Goal: Task Accomplishment & Management: Manage account settings

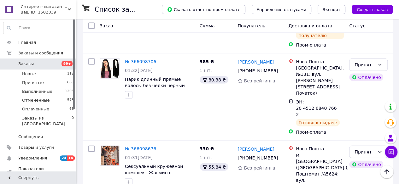
scroll to position [631, 0]
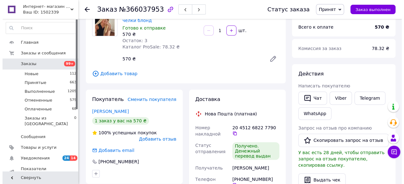
scroll to position [63, 0]
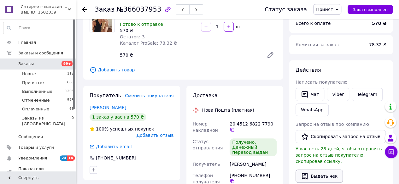
click at [323, 170] on button "Выдать чек" at bounding box center [318, 176] width 47 height 13
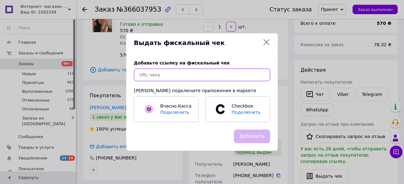
click at [144, 75] on input "text" at bounding box center [202, 75] width 136 height 13
paste input "https://check.checkbox.ua/2d20afb0-075d-4e04-aad5-d84f9cbcfd40"
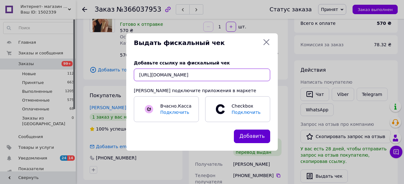
type input "https://check.checkbox.ua/2d20afb0-075d-4e04-aad5-d84f9cbcfd40"
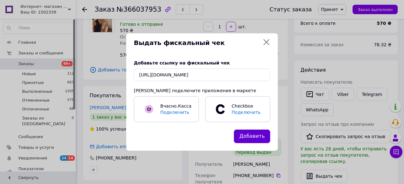
click at [243, 137] on button "Добавить" at bounding box center [252, 137] width 36 height 14
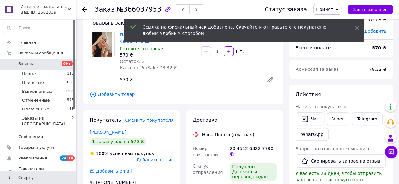
scroll to position [32, 0]
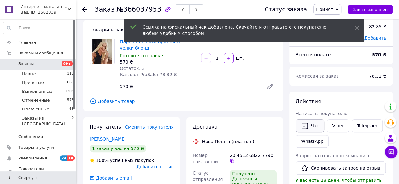
click at [299, 128] on button "Чат" at bounding box center [309, 125] width 29 height 13
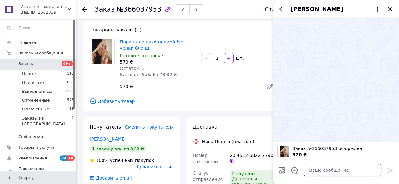
click at [319, 169] on textarea at bounding box center [343, 170] width 78 height 13
paste textarea "https://check.checkbox.ua/2d20afb0-075d-4e04-aad5-d84f9cbcfd40"
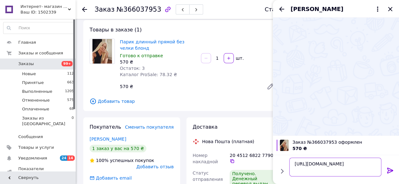
scroll to position [0, 0]
type textarea "https://check.checkbox.ua/2d20afb0-075d-4e04-aad5-d84f9cbcfd40"
click at [388, 170] on icon at bounding box center [390, 171] width 6 height 6
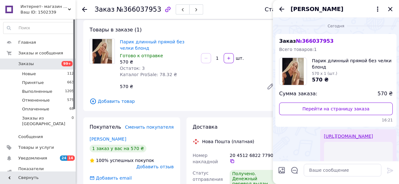
scroll to position [0, 0]
click at [317, 174] on textarea at bounding box center [343, 170] width 78 height 13
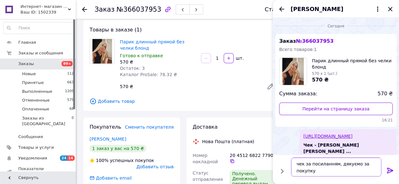
type textarea "чек за посиланням, дякуємо за покупку"
click at [389, 170] on icon at bounding box center [390, 171] width 8 height 8
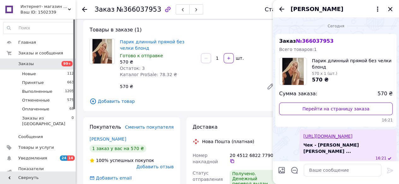
scroll to position [29, 0]
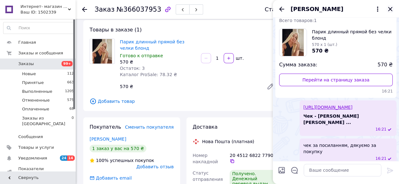
click at [390, 10] on icon "Закрыть" at bounding box center [390, 9] width 8 height 8
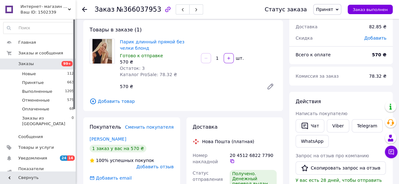
click at [84, 9] on use at bounding box center [84, 9] width 5 height 5
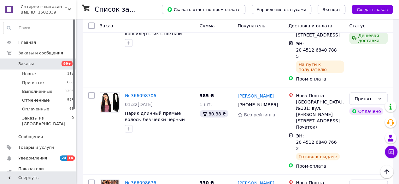
scroll to position [568, 0]
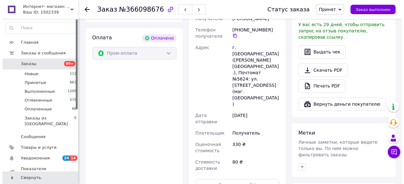
scroll to position [139, 0]
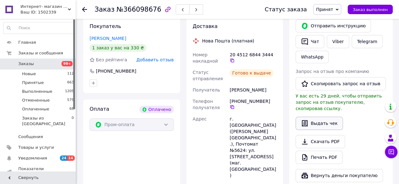
click at [326, 119] on button "Выдать чек" at bounding box center [318, 123] width 47 height 13
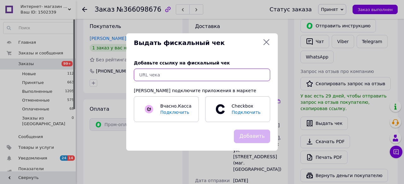
click at [150, 77] on input "text" at bounding box center [202, 75] width 136 height 13
paste input "https://check.checkbox.ua/1daba105-906b-4cc1-bbc4-5f7b6c4536f8"
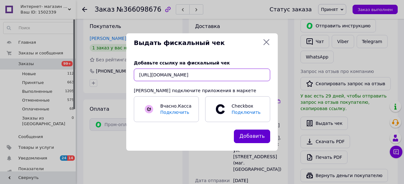
type input "https://check.checkbox.ua/1daba105-906b-4cc1-bbc4-5f7b6c4536f8"
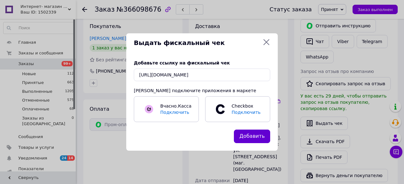
click at [255, 138] on button "Добавить" at bounding box center [252, 137] width 36 height 14
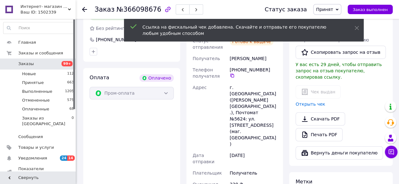
scroll to position [108, 0]
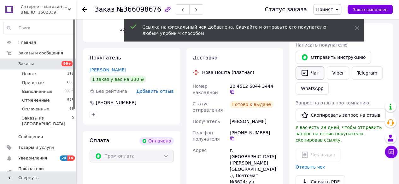
click at [309, 74] on button "Чат" at bounding box center [309, 73] width 29 height 13
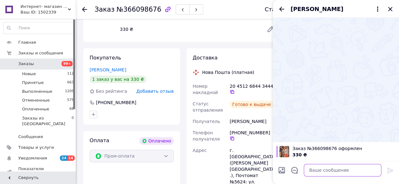
click at [317, 174] on textarea at bounding box center [343, 170] width 78 height 13
paste textarea "https://check.checkbox.ua/1daba105-906b-4cc1-bbc4-5f7b6c4536f8"
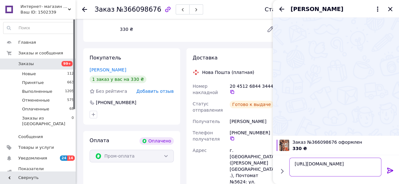
scroll to position [0, 0]
type textarea "https://check.checkbox.ua/1daba105-906b-4cc1-bbc4-5f7b6c4536f8"
click at [392, 174] on icon at bounding box center [390, 171] width 8 height 8
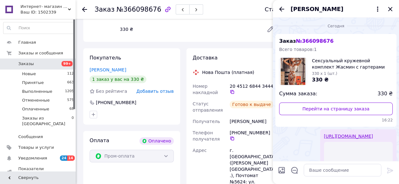
scroll to position [0, 0]
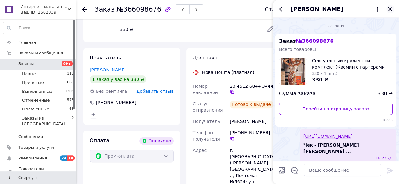
click at [388, 9] on icon "Закрыть" at bounding box center [390, 9] width 8 height 8
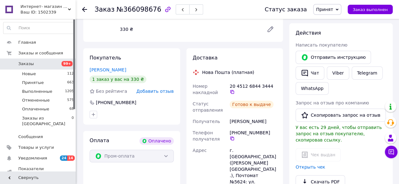
click at [83, 10] on use at bounding box center [84, 9] width 5 height 5
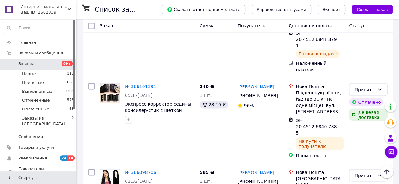
scroll to position [504, 0]
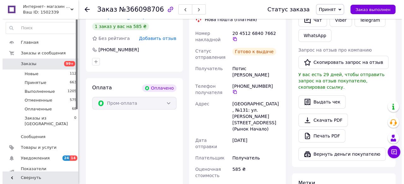
scroll to position [110, 0]
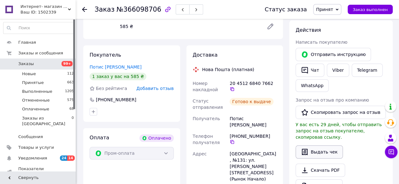
click at [317, 146] on button "Выдать чек" at bounding box center [318, 152] width 47 height 13
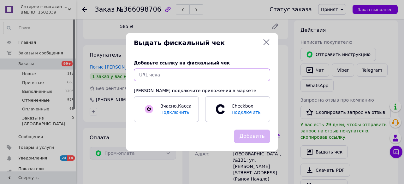
click at [146, 74] on input "text" at bounding box center [202, 75] width 136 height 13
paste input "https://check.checkbox.ua/f33c47dd-792f-4e70-b4a6-0c2644cda0e1"
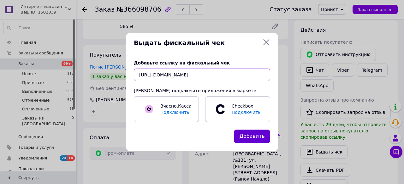
type input "https://check.checkbox.ua/f33c47dd-792f-4e70-b4a6-0c2644cda0e1"
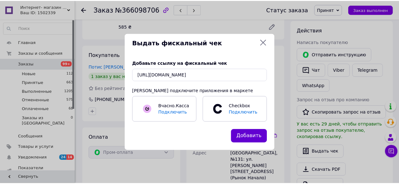
scroll to position [0, 0]
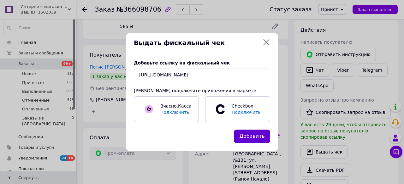
click at [262, 137] on button "Добавить" at bounding box center [252, 137] width 36 height 14
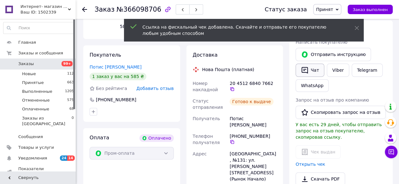
click at [307, 69] on icon "button" at bounding box center [304, 70] width 6 height 7
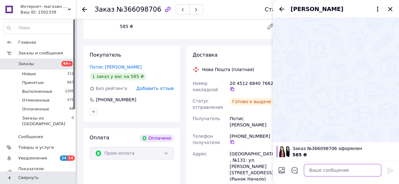
click at [314, 169] on textarea at bounding box center [343, 170] width 78 height 13
paste textarea "https://check.checkbox.ua/f33c47dd-792f-4e70-b4a6-0c2644cda0e1"
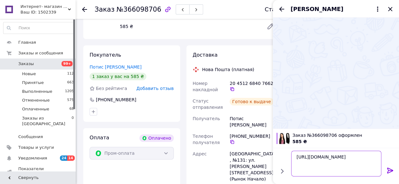
type textarea "https://check.checkbox.ua/f33c47dd-792f-4e70-b4a6-0c2644cda0e1"
click at [388, 169] on icon at bounding box center [390, 171] width 8 height 8
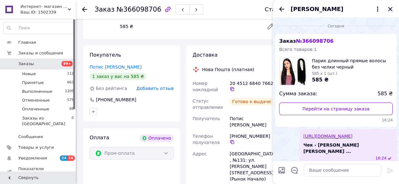
click at [388, 9] on icon "Закрыть" at bounding box center [390, 9] width 8 height 8
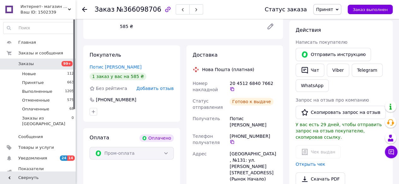
click at [84, 8] on use at bounding box center [84, 9] width 5 height 5
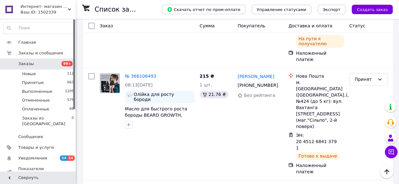
scroll to position [410, 0]
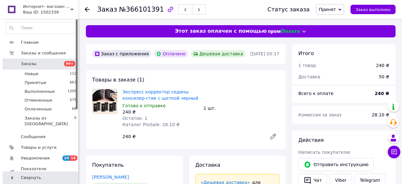
scroll to position [95, 0]
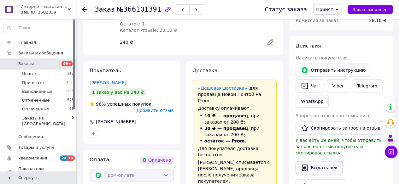
click at [317, 164] on button "Выдать чек" at bounding box center [318, 167] width 47 height 13
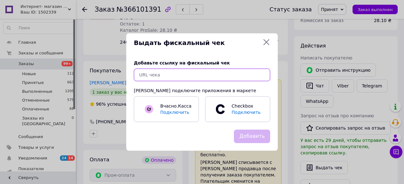
click at [144, 78] on input "text" at bounding box center [202, 75] width 136 height 13
paste input "https://check.checkbox.ua/3ed96f44-a356-4144-993c-848ec1a185fe"
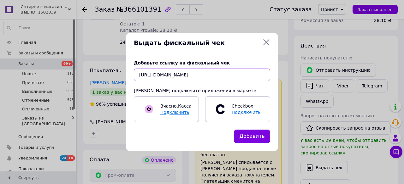
scroll to position [0, 7]
type input "https://check.checkbox.ua/3ed96f44-a356-4144-993c-848ec1a185fe"
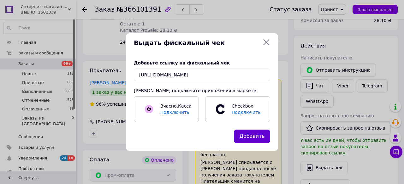
click at [257, 137] on button "Добавить" at bounding box center [252, 137] width 36 height 14
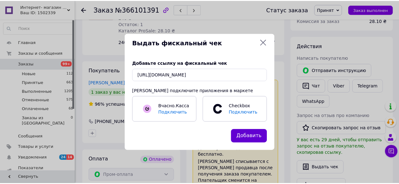
scroll to position [0, 0]
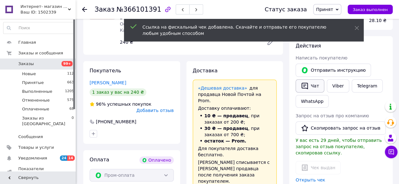
click at [313, 89] on button "Чат" at bounding box center [309, 85] width 29 height 13
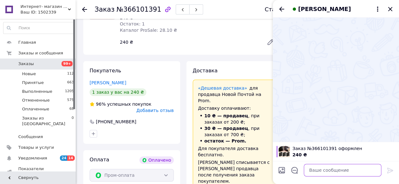
click at [318, 174] on textarea at bounding box center [343, 170] width 78 height 13
paste textarea "https://check.checkbox.ua/3ed96f44-a356-4144-993c-848ec1a185fe"
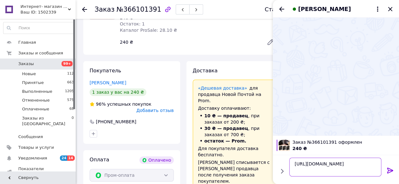
scroll to position [0, 0]
type textarea "https://check.checkbox.ua/3ed96f44-a356-4144-993c-848ec1a185fe"
click at [387, 171] on icon at bounding box center [390, 171] width 8 height 8
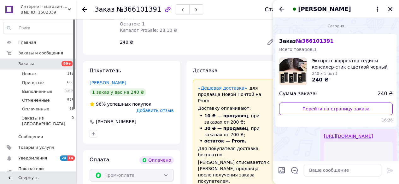
scroll to position [0, 0]
click at [312, 170] on textarea at bounding box center [343, 170] width 78 height 13
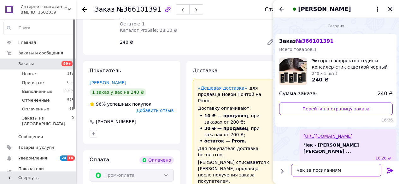
type textarea "Чек за посиланням"
click at [388, 172] on icon at bounding box center [390, 171] width 8 height 8
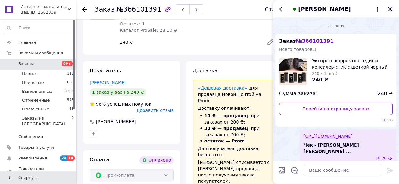
scroll to position [23, 0]
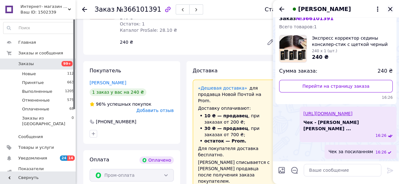
click at [390, 9] on icon "Закрыть" at bounding box center [390, 9] width 4 height 4
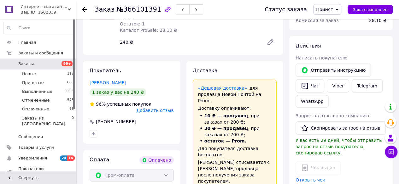
click at [85, 9] on icon at bounding box center [84, 9] width 5 height 5
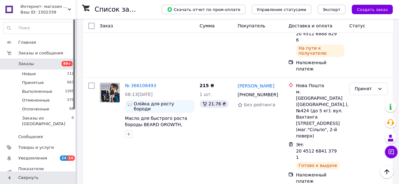
scroll to position [378, 0]
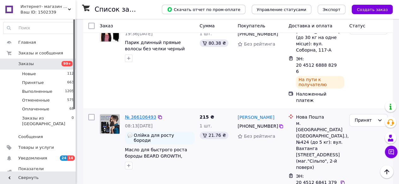
click at [130, 115] on link "№ 366106493" at bounding box center [140, 117] width 31 height 5
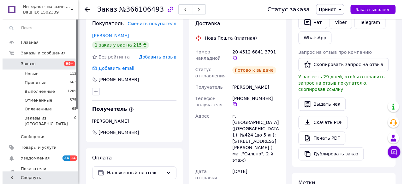
scroll to position [126, 0]
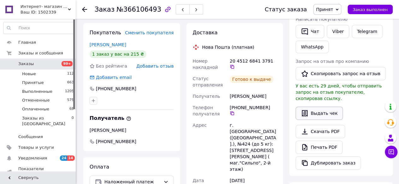
click at [317, 107] on button "Выдать чек" at bounding box center [318, 113] width 47 height 13
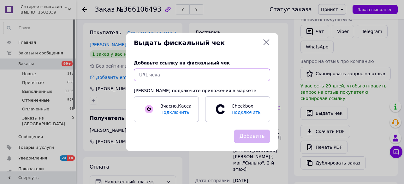
click at [142, 72] on input "text" at bounding box center [202, 75] width 136 height 13
paste input "https://check.checkbox.ua/f9da225c-79a9-40eb-bffe-e20c35008171"
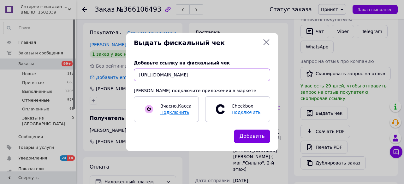
scroll to position [0, 6]
type input "https://check.checkbox.ua/f9da225c-79a9-40eb-bffe-e20c35008171"
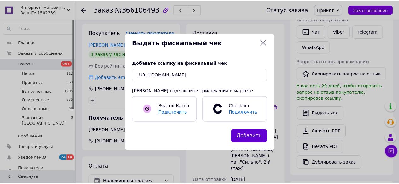
scroll to position [0, 0]
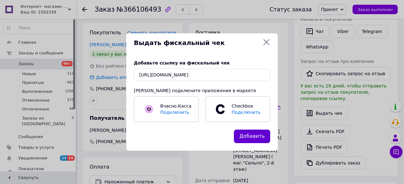
click at [254, 139] on button "Добавить" at bounding box center [252, 137] width 36 height 14
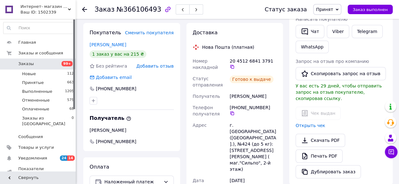
click at [86, 9] on icon at bounding box center [84, 9] width 5 height 5
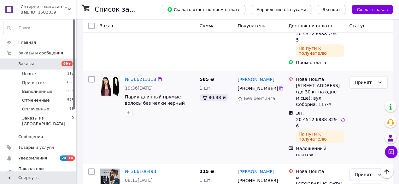
scroll to position [284, 0]
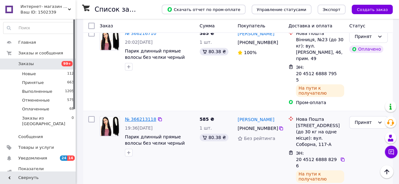
click at [139, 117] on link "№ 366213118" at bounding box center [140, 119] width 31 height 5
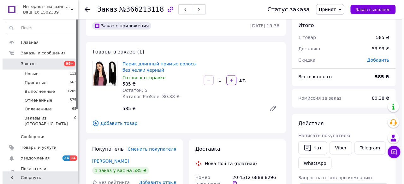
scroll to position [63, 0]
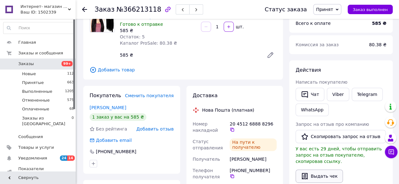
click at [320, 170] on button "Выдать чек" at bounding box center [318, 176] width 47 height 13
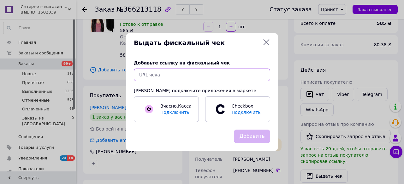
click at [139, 75] on input "text" at bounding box center [202, 75] width 136 height 13
paste input "https://check.checkbox.ua/2bfb5c53-443b-4f10-afe0-b7ed29b5d8c2"
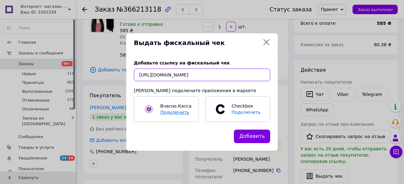
scroll to position [0, 7]
type input "https://check.checkbox.ua/2bfb5c53-443b-4f10-afe0-b7ed29b5d8c2"
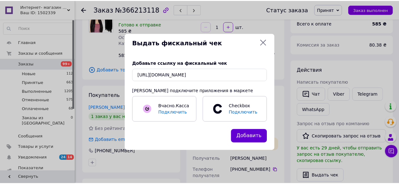
scroll to position [0, 0]
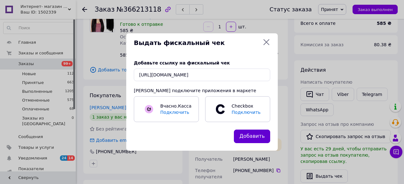
click at [254, 138] on button "Добавить" at bounding box center [252, 137] width 36 height 14
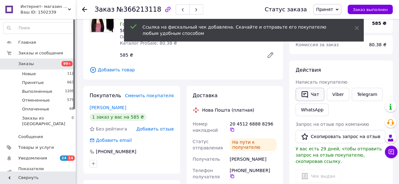
click at [311, 97] on button "Чат" at bounding box center [309, 94] width 29 height 13
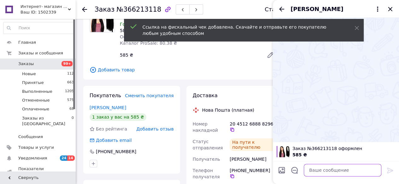
click at [317, 173] on textarea at bounding box center [343, 170] width 78 height 13
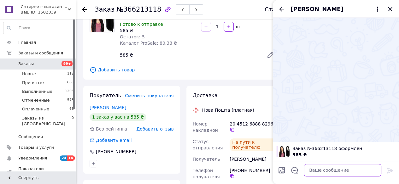
paste textarea "https://check.checkbox.ua/2bfb5c53-443b-4f10-afe0-b7ed29b5d8c2"
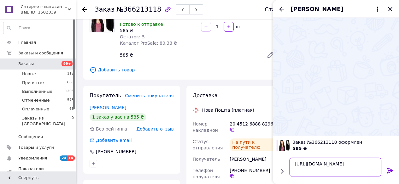
scroll to position [0, 0]
type textarea "https://check.checkbox.ua/2bfb5c53-443b-4f10-afe0-b7ed29b5d8c2"
click at [388, 170] on icon at bounding box center [390, 171] width 8 height 8
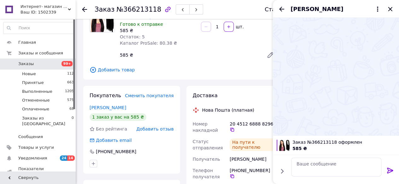
scroll to position [0, 0]
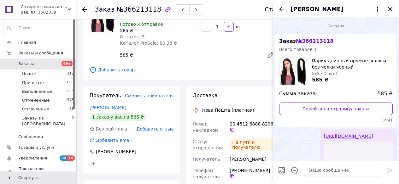
drag, startPoint x: 392, startPoint y: 9, endPoint x: 387, endPoint y: 10, distance: 5.1
click at [392, 9] on icon "Закрыть" at bounding box center [390, 9] width 8 height 8
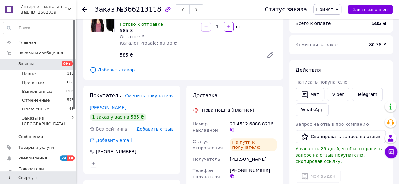
click at [82, 9] on icon at bounding box center [84, 9] width 5 height 5
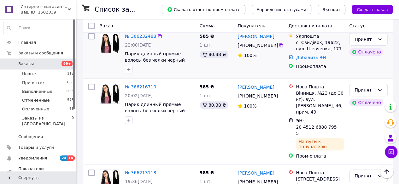
scroll to position [221, 0]
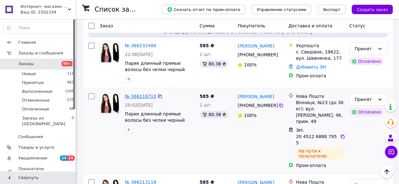
click at [141, 94] on link "№ 366216710" at bounding box center [140, 96] width 31 height 5
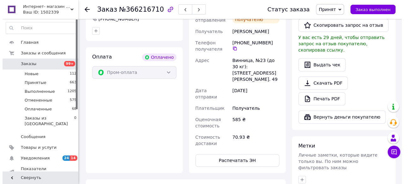
scroll to position [189, 0]
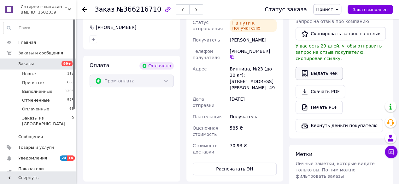
click at [314, 67] on button "Выдать чек" at bounding box center [318, 73] width 47 height 13
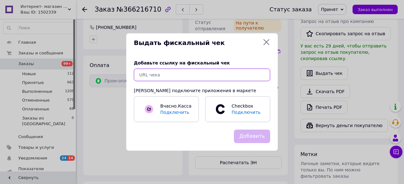
click at [150, 73] on input "text" at bounding box center [202, 75] width 136 height 13
paste input "https://check.checkbox.ua/c3317e6b-2c14-4caf-a042-fb947158a525"
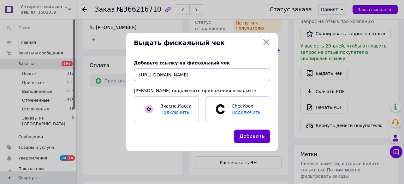
type input "https://check.checkbox.ua/c3317e6b-2c14-4caf-a042-fb947158a525"
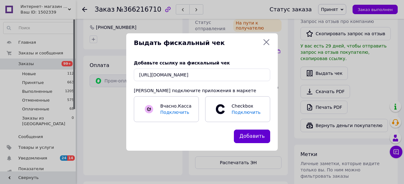
click at [261, 137] on button "Добавить" at bounding box center [252, 137] width 36 height 14
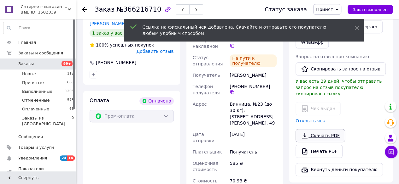
scroll to position [126, 0]
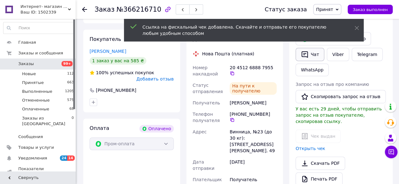
click at [317, 54] on button "Чат" at bounding box center [309, 54] width 29 height 13
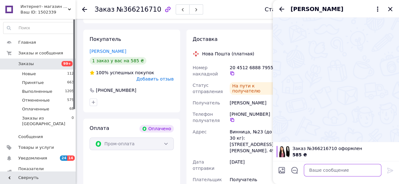
click at [313, 172] on textarea at bounding box center [343, 170] width 78 height 13
paste textarea "https://check.checkbox.ua/c3317e6b-2c14-4caf-a042-fb947158a525"
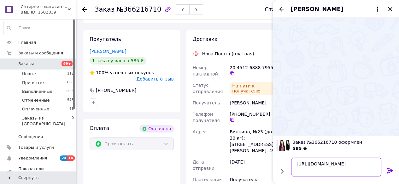
type textarea "https://check.checkbox.ua/c3317e6b-2c14-4caf-a042-fb947158a525"
click at [390, 170] on icon at bounding box center [390, 171] width 6 height 6
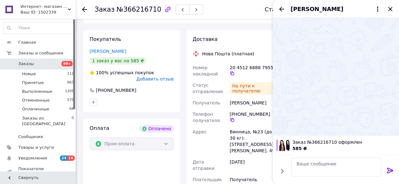
scroll to position [0, 0]
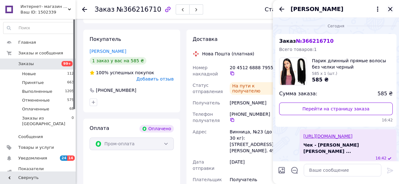
click at [389, 9] on icon "Закрыть" at bounding box center [390, 9] width 4 height 4
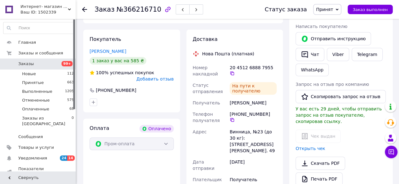
click at [83, 10] on use at bounding box center [84, 9] width 5 height 5
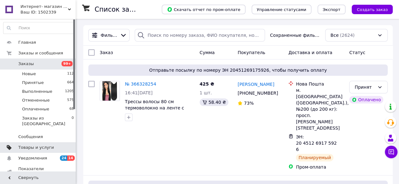
click at [29, 145] on span "Товары и услуги" at bounding box center [36, 148] width 36 height 6
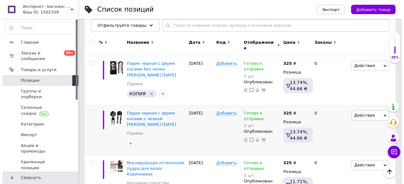
scroll to position [32, 0]
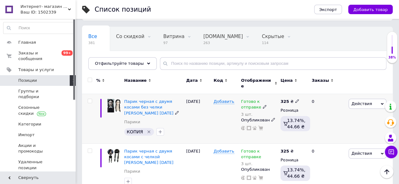
click at [90, 99] on input "checkbox" at bounding box center [90, 101] width 4 height 4
checkbox input "true"
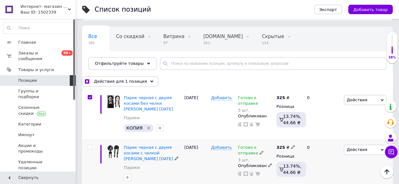
click at [91, 147] on input "checkbox" at bounding box center [90, 147] width 4 height 4
checkbox input "true"
click at [332, 7] on span "Экспорт" at bounding box center [328, 9] width 18 height 5
checkbox input "true"
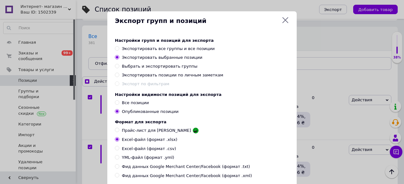
click at [117, 160] on input "YML-файл (формат .yml)" at bounding box center [117, 157] width 4 height 4
radio input "true"
checkbox input "true"
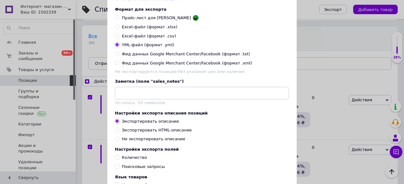
scroll to position [158, 0]
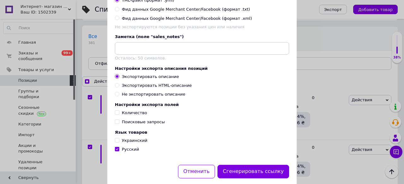
click at [117, 143] on input "Украинский" at bounding box center [117, 140] width 4 height 4
checkbox input "true"
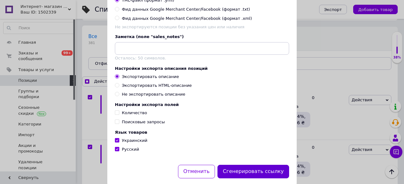
click at [238, 179] on button "Сгенерировать ссылку" at bounding box center [253, 172] width 72 height 14
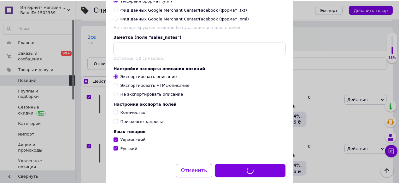
scroll to position [178, 0]
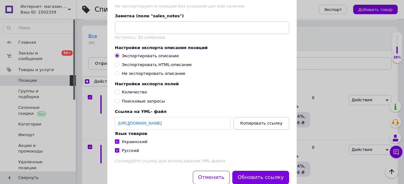
click at [254, 126] on span "Копировать ссылку" at bounding box center [261, 123] width 42 height 5
click at [336, 42] on div "Экспорт групп и позиций Настройки групп и позиций для экспорта Экспортировать в…" at bounding box center [202, 13] width 404 height 382
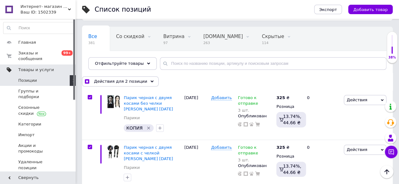
click at [38, 67] on span "Товары и услуги" at bounding box center [36, 70] width 36 height 6
checkbox input "true"
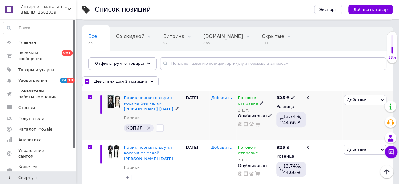
click at [90, 96] on input "checkbox" at bounding box center [90, 98] width 4 height 4
checkbox input "false"
checkbox input "true"
click at [89, 148] on input "checkbox" at bounding box center [90, 147] width 4 height 4
checkbox input "false"
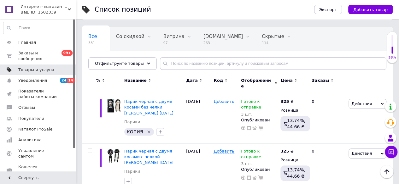
click at [39, 68] on link "Товары и услуги" at bounding box center [39, 70] width 78 height 11
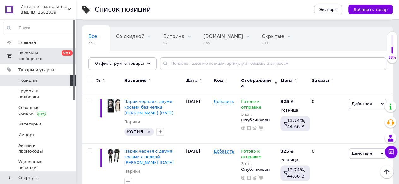
click at [42, 50] on span "Заказы и сообщения" at bounding box center [38, 55] width 40 height 11
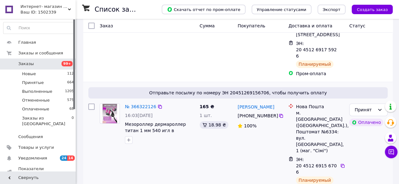
scroll to position [95, 0]
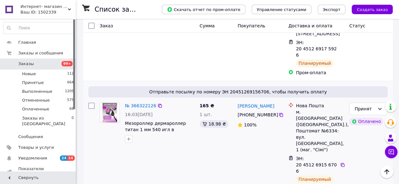
click at [110, 103] on img at bounding box center [109, 113] width 15 height 20
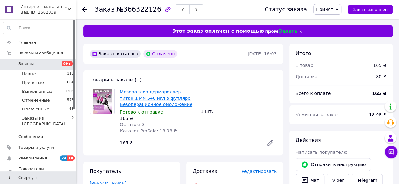
click at [147, 92] on link "Мезороллер дермароллер титан 1 мм 540 игл в футляре Безоперационное омоложение" at bounding box center [156, 99] width 73 height 18
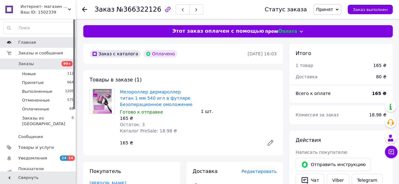
click at [29, 41] on span "Главная" at bounding box center [27, 43] width 18 height 6
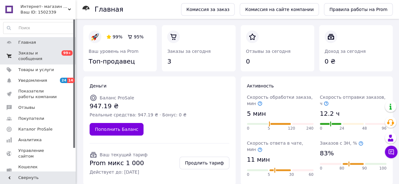
click at [32, 53] on span "Заказы и сообщения" at bounding box center [38, 55] width 40 height 11
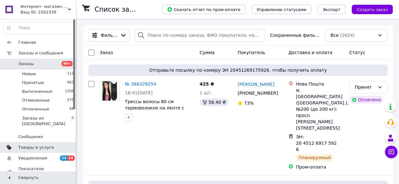
click at [29, 145] on span "Товары и услуги" at bounding box center [36, 148] width 36 height 6
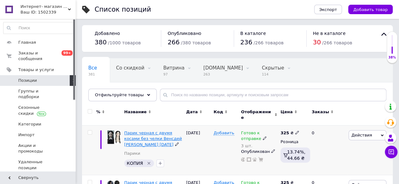
click at [154, 131] on span "Парик черная с двумя косами без челки Венсдей [PERSON_NAME] [DATE]" at bounding box center [153, 139] width 58 height 16
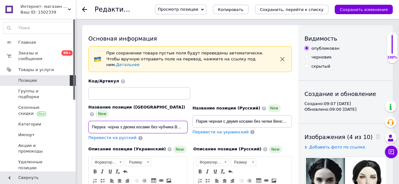
scroll to position [0, 43]
drag, startPoint x: 92, startPoint y: 116, endPoint x: 190, endPoint y: 116, distance: 98.1
click at [202, 116] on div "Название позиции (Украинский) New Перука чорна з двома косами без чубчика Венсд…" at bounding box center [190, 109] width 208 height 67
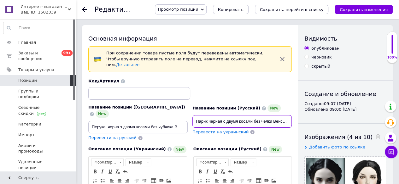
scroll to position [0, 38]
drag, startPoint x: 195, startPoint y: 115, endPoint x: 286, endPoint y: 123, distance: 90.8
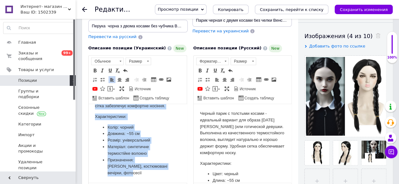
scroll to position [108, 0]
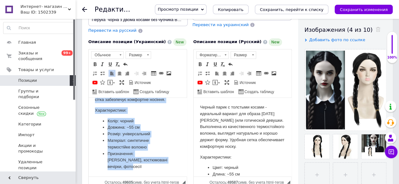
drag, startPoint x: 95, startPoint y: 109, endPoint x: 251, endPoint y: 261, distance: 217.6
click at [164, 177] on html "Чорна перука з товстими косами — ідеальний варіант для образу [DATE] Addams (аб…" at bounding box center [138, 116] width 98 height 119
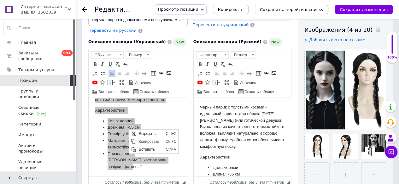
scroll to position [0, 0]
click at [147, 141] on span "Копировать" at bounding box center [150, 142] width 27 height 8
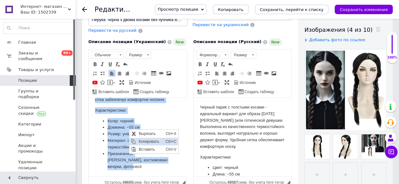
copy body "Чорна перука з товстими косами — ідеальний варіант для образу [DATE] Addams (аб…"
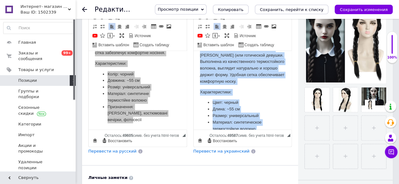
scroll to position [53, 0]
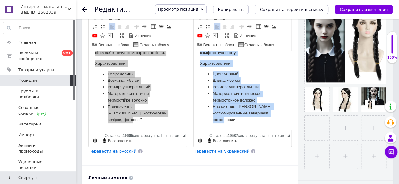
drag, startPoint x: 199, startPoint y: 60, endPoint x: 246, endPoint y: 105, distance: 64.9
click at [288, 130] on html "Черный парик с толстыми косами - идеальный вариант для образа [DATE] [PERSON_NA…" at bounding box center [242, 67] width 98 height 126
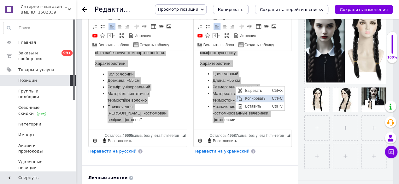
click at [253, 97] on span "Копировать" at bounding box center [256, 99] width 27 height 8
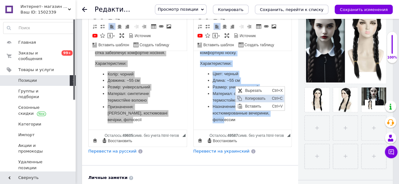
copy body "Черный парик с толстыми косами - идеальный вариант для образа [DATE] [PERSON_NA…"
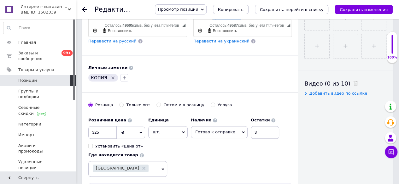
scroll to position [221, 0]
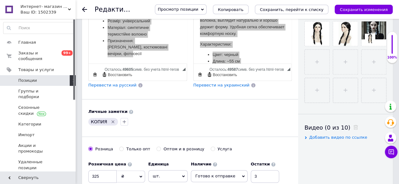
click at [85, 8] on use at bounding box center [84, 9] width 5 height 5
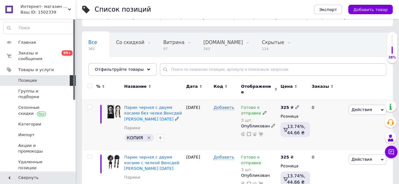
scroll to position [32, 0]
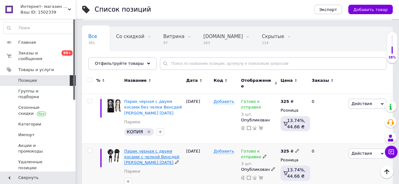
click at [158, 153] on span "Парик черная с двумя косами с челкой Венсдей [PERSON_NAME] [DATE]" at bounding box center [151, 157] width 55 height 16
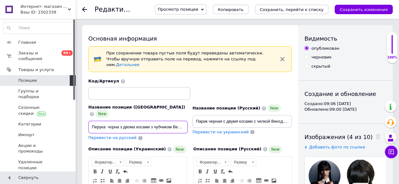
scroll to position [0, 42]
drag, startPoint x: 93, startPoint y: 114, endPoint x: 183, endPoint y: 118, distance: 89.3
click at [199, 118] on div "Название позиции (Украинский) New Перука чорна з двома косами з чубчиком Венсде…" at bounding box center [190, 109] width 208 height 67
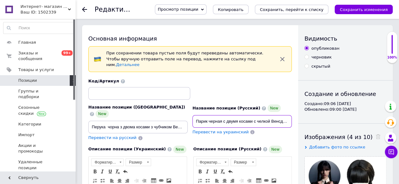
scroll to position [0, 36]
drag, startPoint x: 199, startPoint y: 116, endPoint x: 280, endPoint y: 113, distance: 81.1
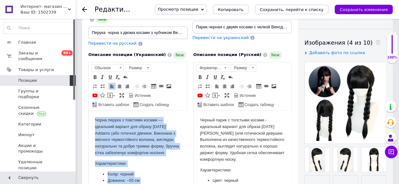
scroll to position [47, 0]
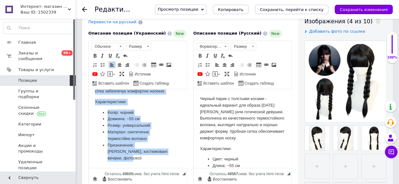
drag, startPoint x: 96, startPoint y: 97, endPoint x: 158, endPoint y: 202, distance: 121.5
click at [158, 168] on html "Чорна перука з товстими косами — ідеальний варіант для образу [DATE] Addams (аб…" at bounding box center [138, 108] width 98 height 119
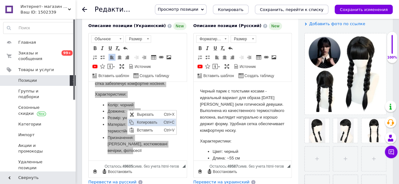
scroll to position [0, 0]
drag, startPoint x: 143, startPoint y: 123, endPoint x: 171, endPoint y: 127, distance: 28.6
click at [143, 123] on span "Копировать" at bounding box center [148, 123] width 27 height 8
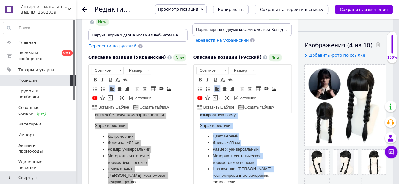
scroll to position [53, 0]
drag, startPoint x: 201, startPoint y: 125, endPoint x: 263, endPoint y: 193, distance: 92.4
click at [263, 184] on html "Черный парик с толстыми косами - идеальный вариант для образа [DATE] [PERSON_NA…" at bounding box center [242, 130] width 98 height 126
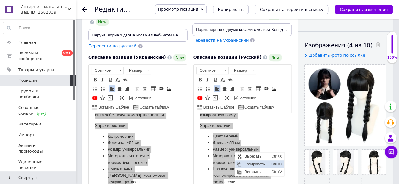
click at [254, 163] on span "Копировать" at bounding box center [256, 165] width 27 height 8
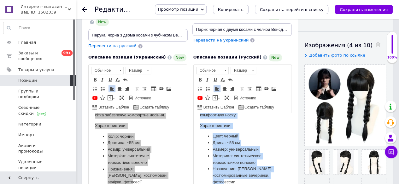
scroll to position [47, 0]
